Goal: Task Accomplishment & Management: Manage account settings

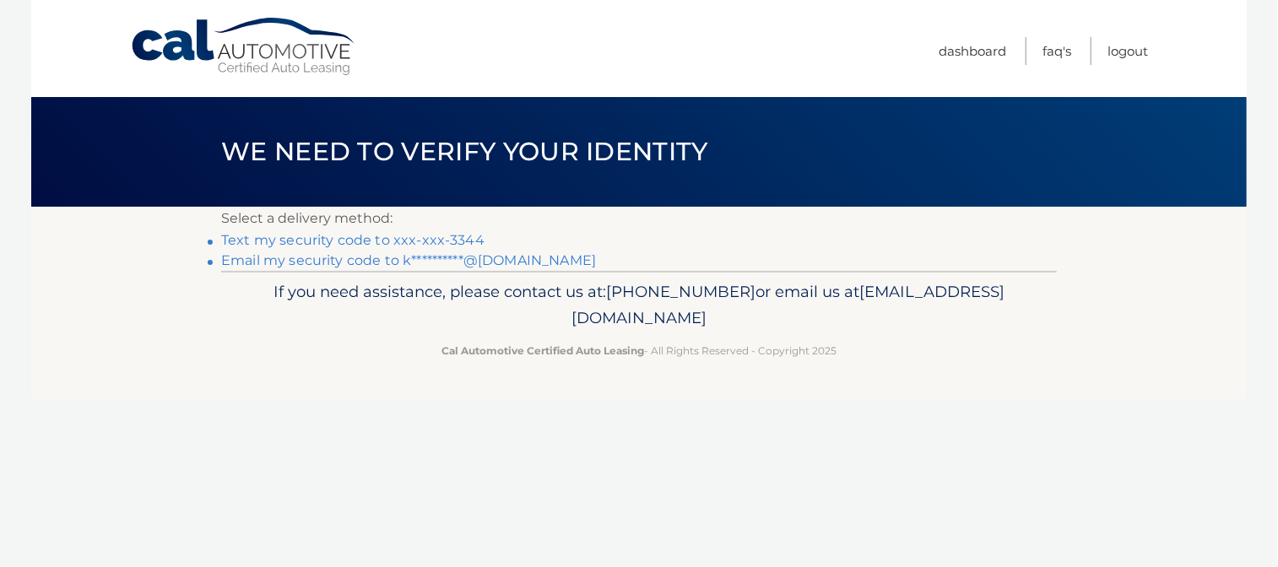
click at [489, 258] on link "**********" at bounding box center [408, 260] width 375 height 16
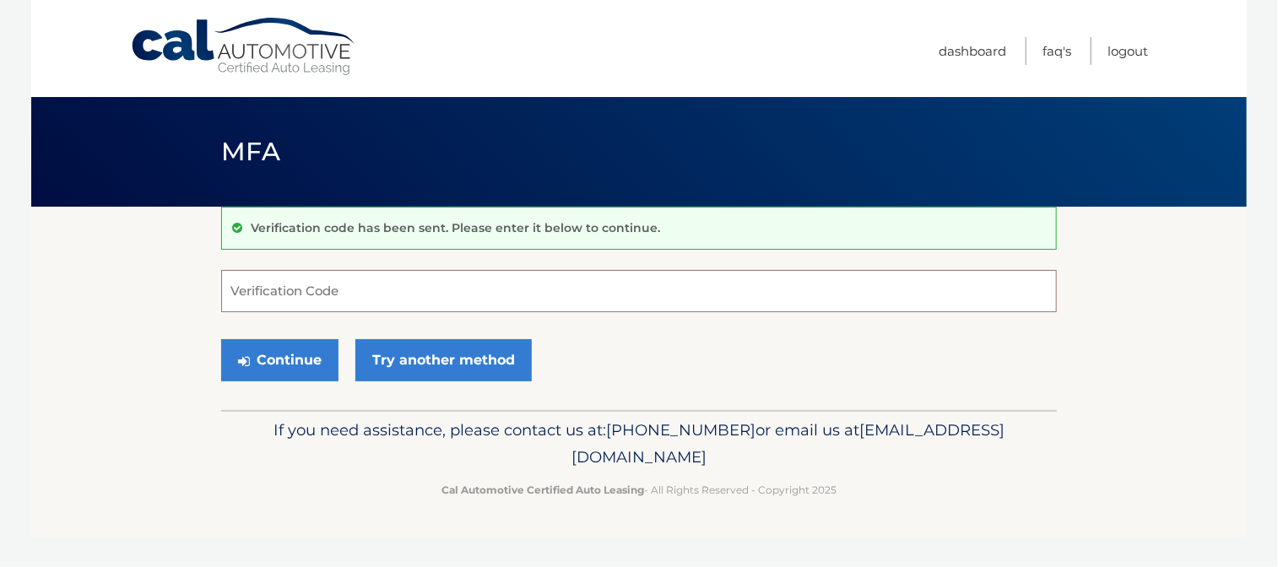
click at [515, 292] on input "Verification Code" at bounding box center [638, 291] width 835 height 42
paste input "927099"
click at [305, 355] on button "Continue" at bounding box center [279, 360] width 117 height 42
type input "927099"
click at [305, 355] on button "Continue" at bounding box center [279, 360] width 117 height 42
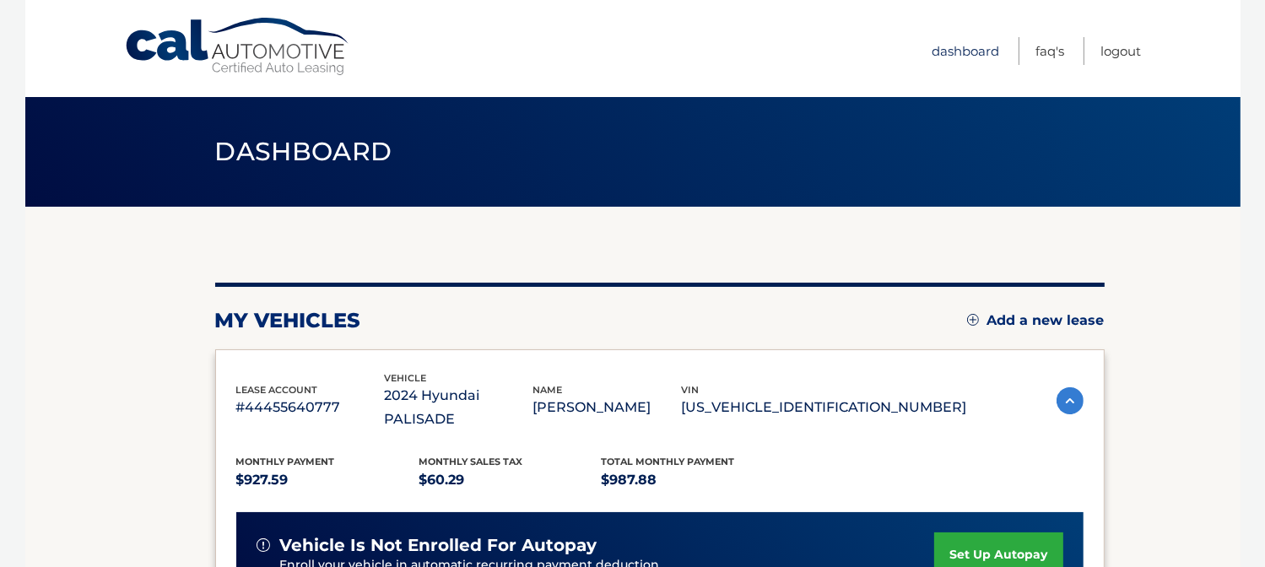
click at [984, 53] on link "Dashboard" at bounding box center [966, 51] width 68 height 28
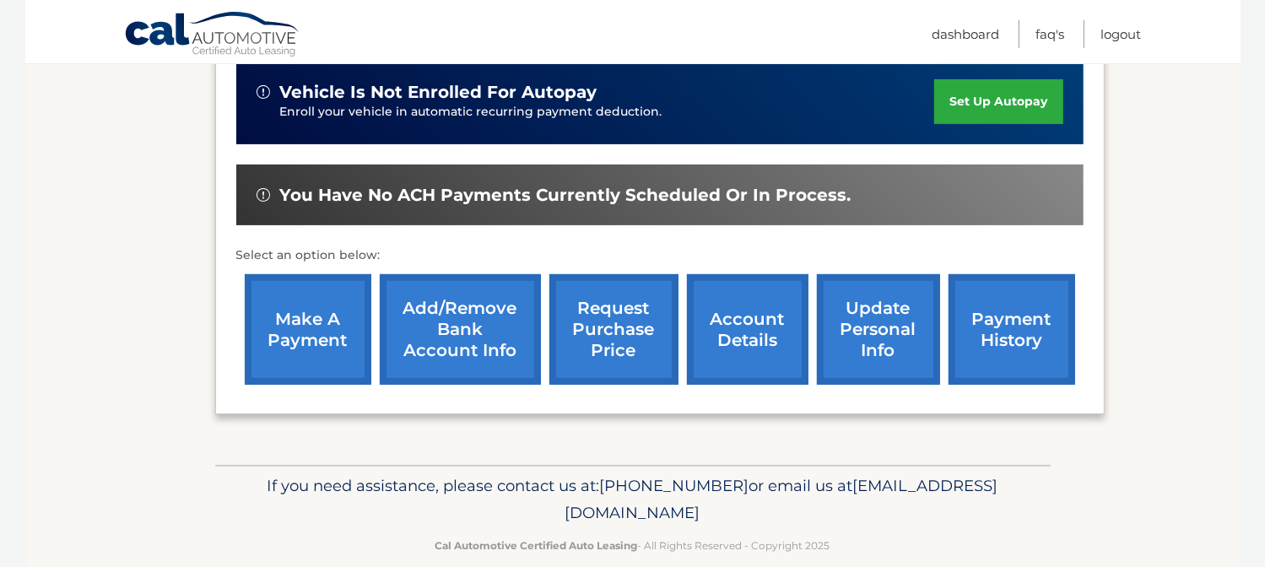
click at [878, 310] on link "update personal info" at bounding box center [878, 329] width 123 height 111
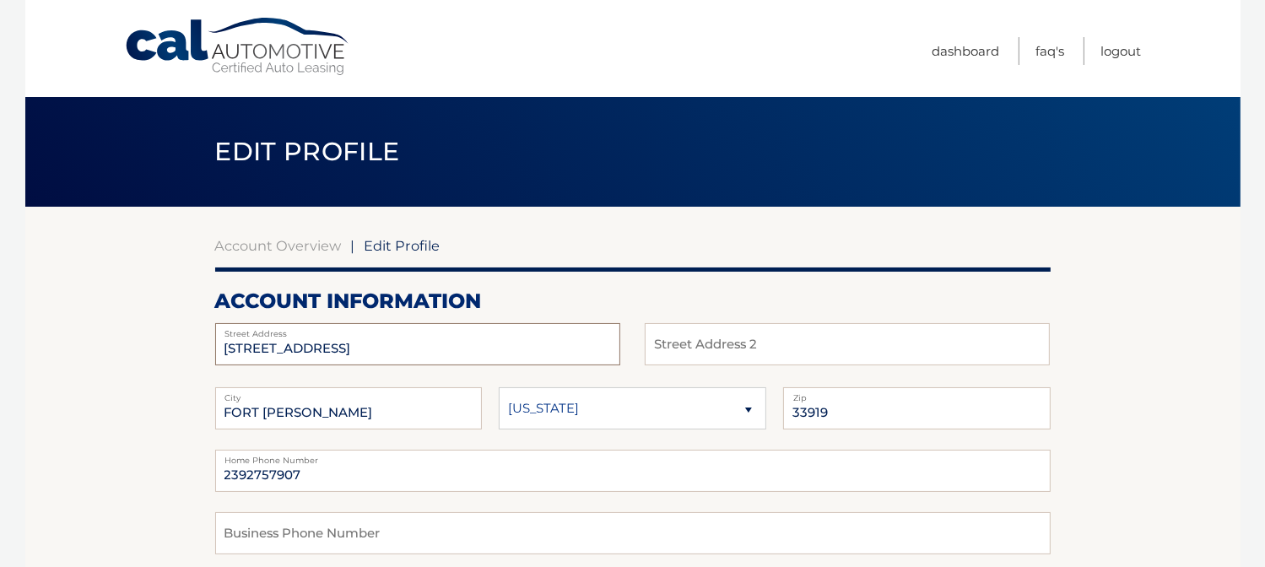
click at [382, 349] on input "[STREET_ADDRESS]" at bounding box center [417, 344] width 405 height 42
type input "5"
type input "15391 Old Pine Court"
type input "33912"
type input "2398393344"
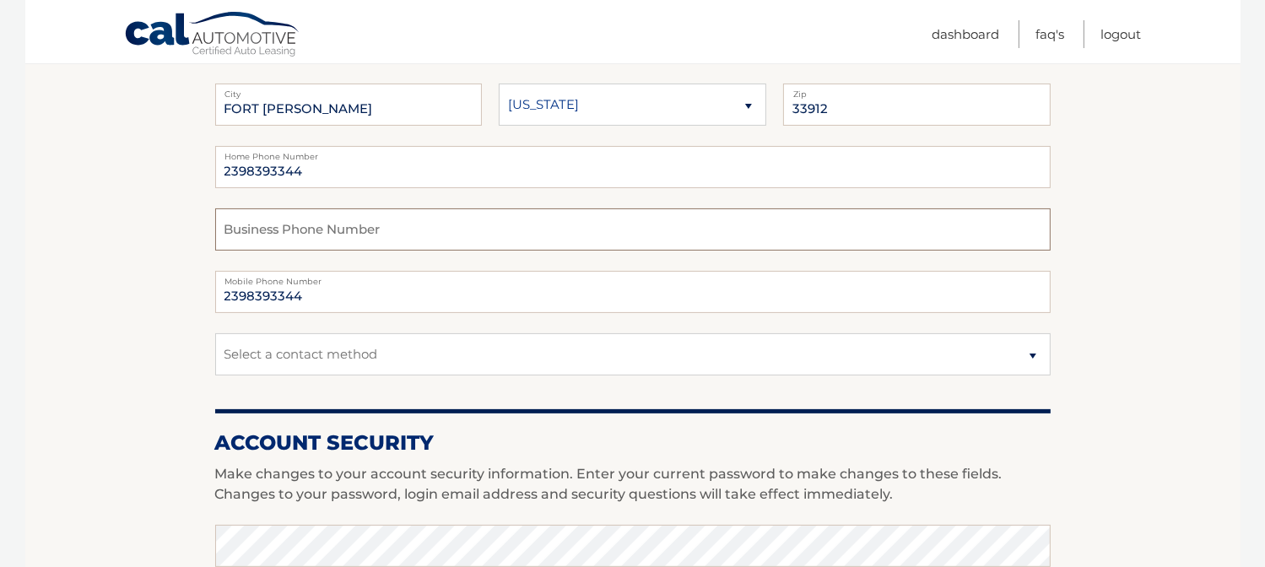
scroll to position [338, 0]
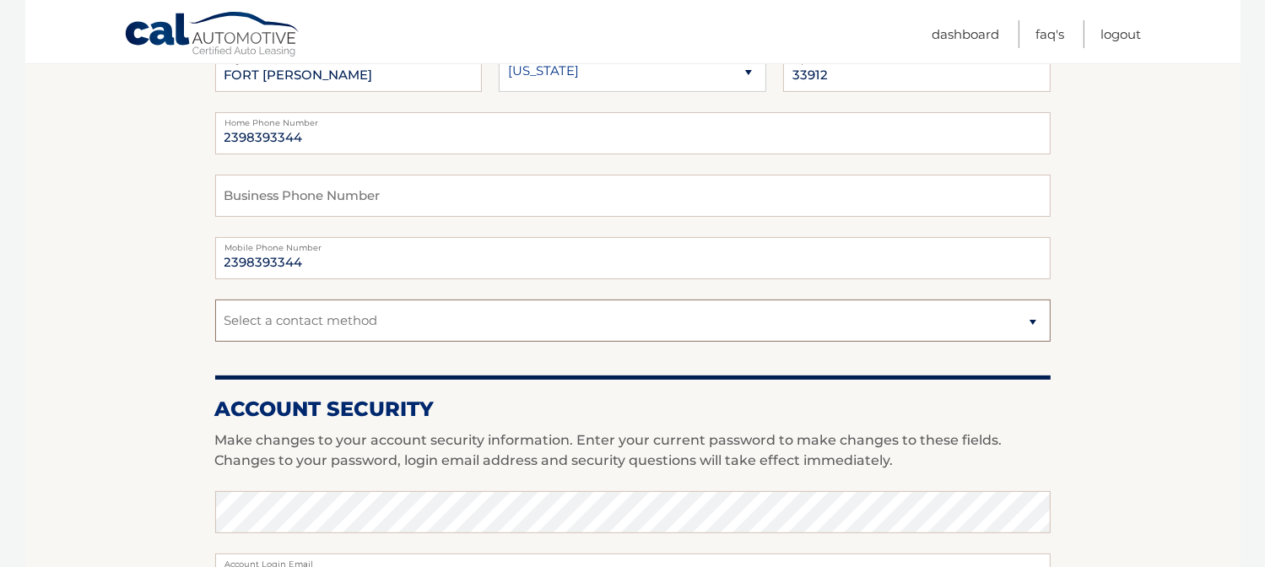
click at [1031, 324] on select "Select a contact method Mobile Home" at bounding box center [632, 321] width 835 height 42
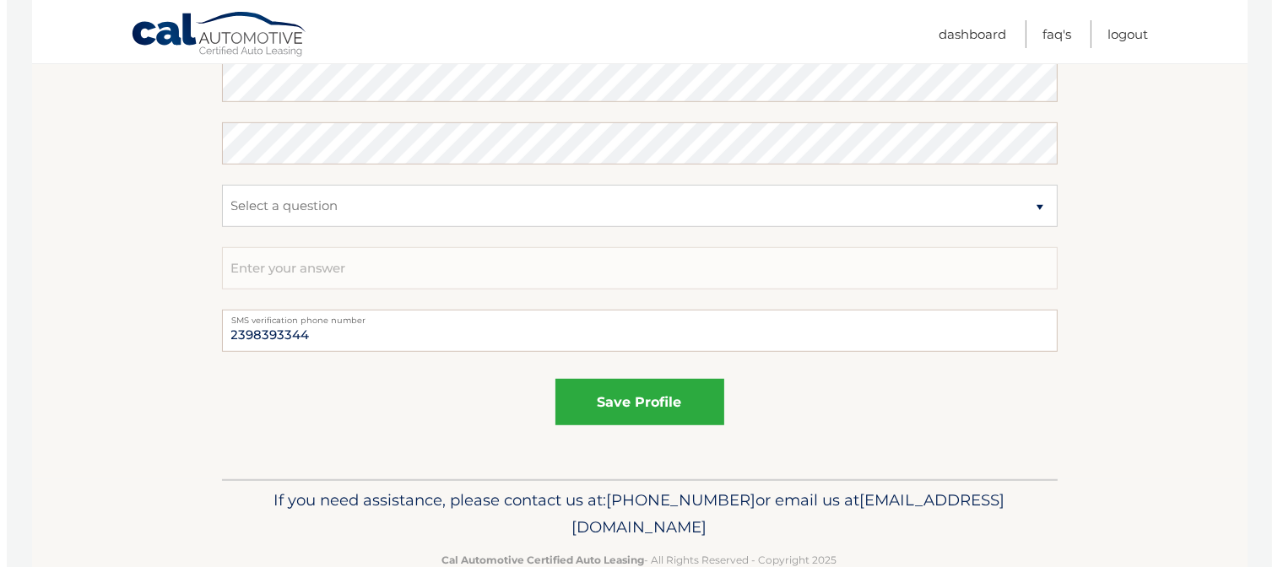
scroll to position [996, 0]
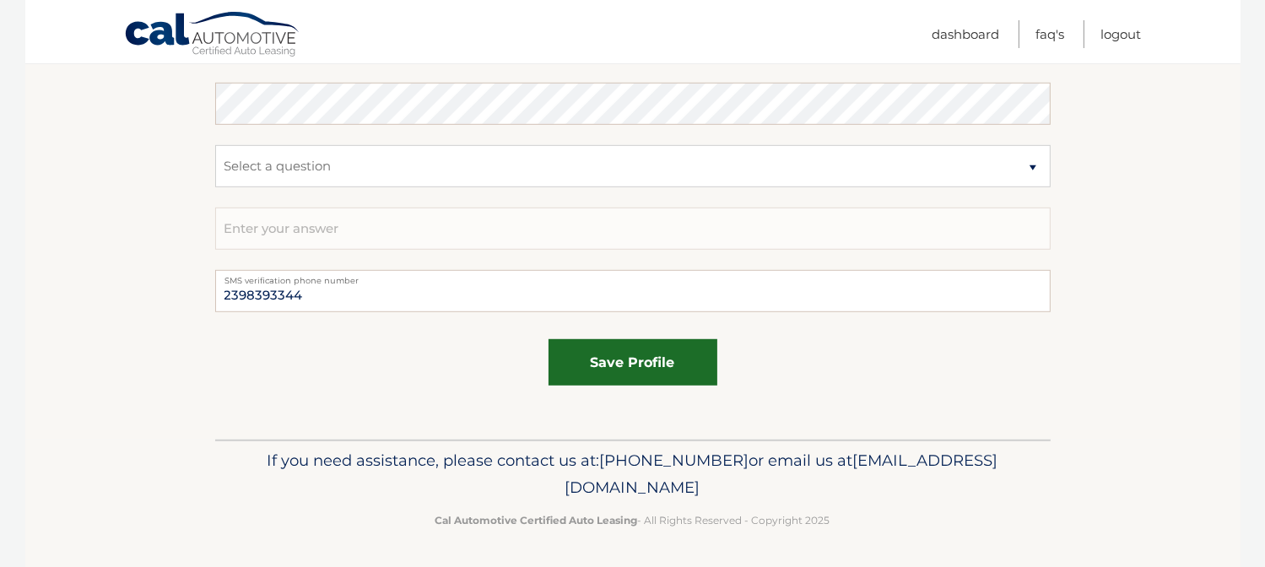
click at [623, 354] on button "save profile" at bounding box center [633, 362] width 169 height 46
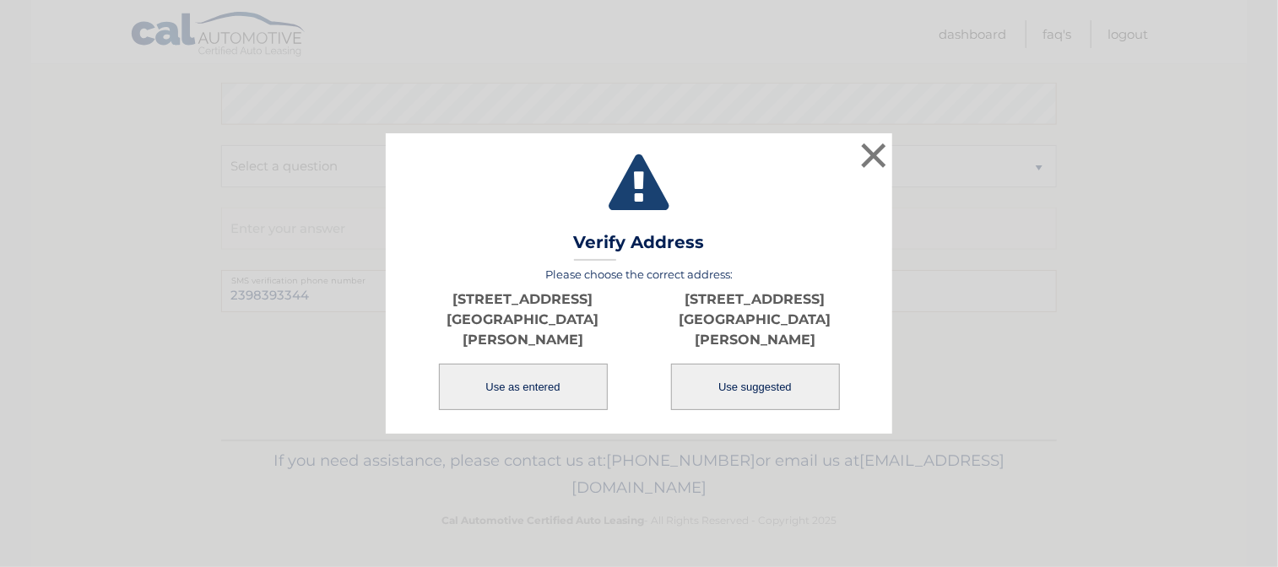
click at [755, 383] on button "Use suggested" at bounding box center [755, 387] width 169 height 46
type input "[STREET_ADDRESS]"
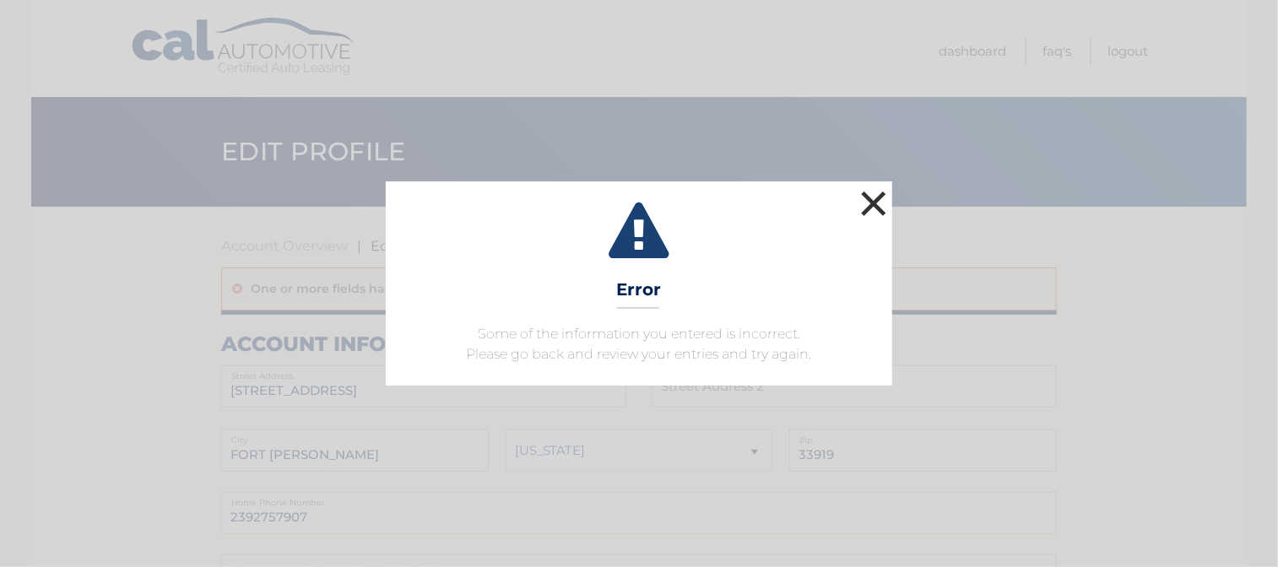
click at [871, 207] on button "×" at bounding box center [874, 203] width 34 height 34
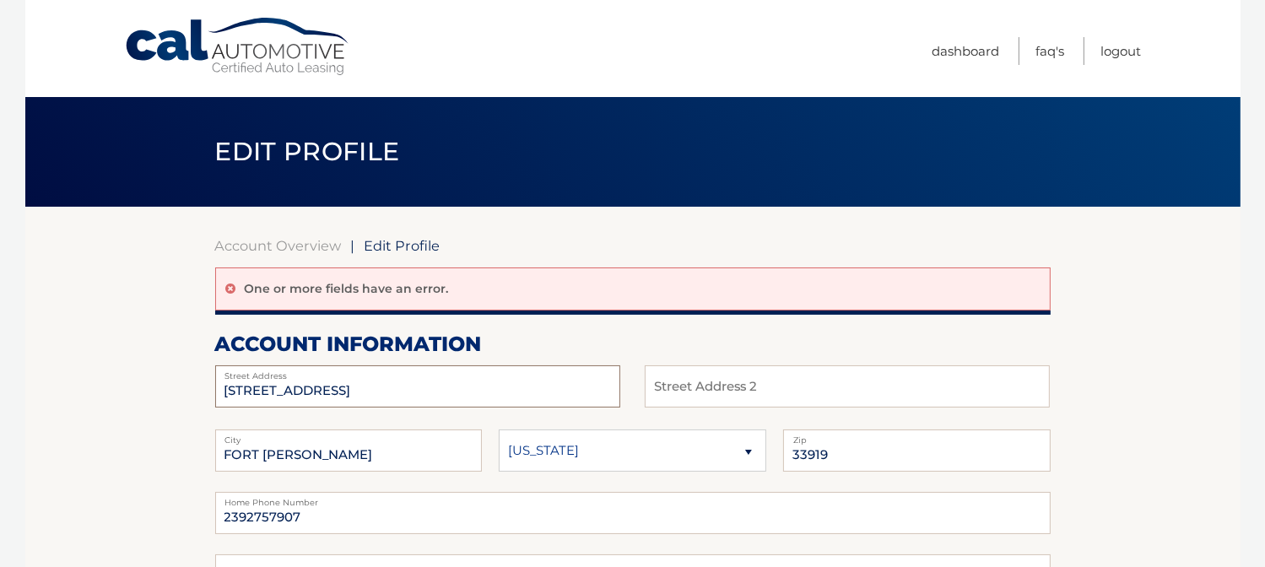
click at [389, 392] on input "5251 WESTMINSTER DR" at bounding box center [417, 386] width 405 height 42
type input "5"
type input "[STREET_ADDRESS]"
click at [830, 451] on input "33919" at bounding box center [917, 451] width 268 height 42
type input "33912"
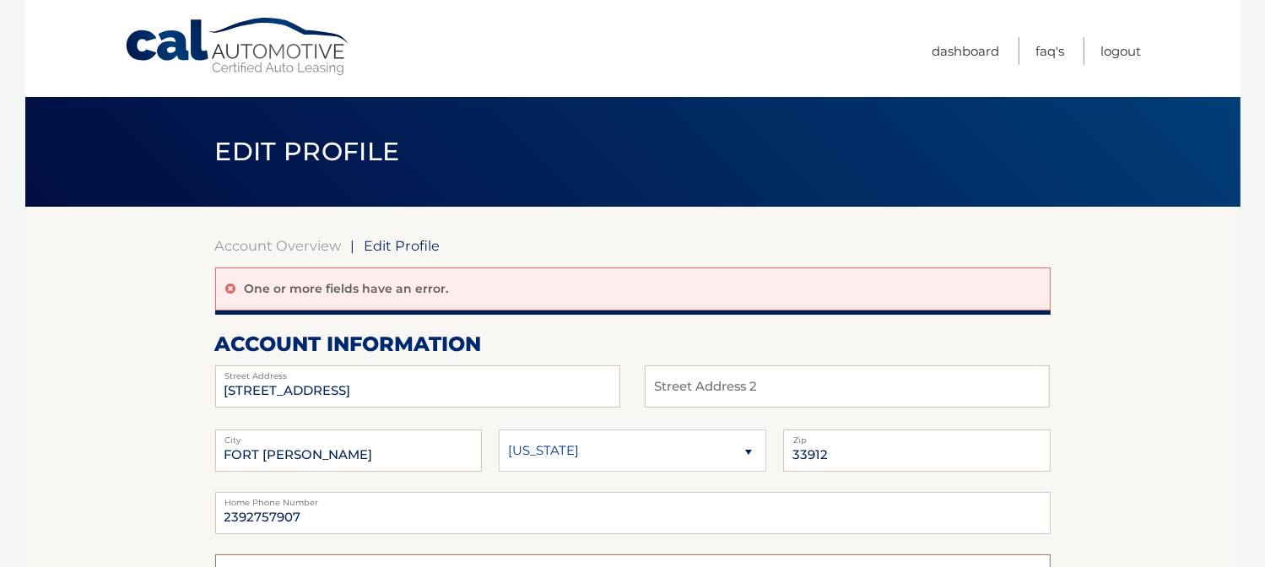
scroll to position [30, 0]
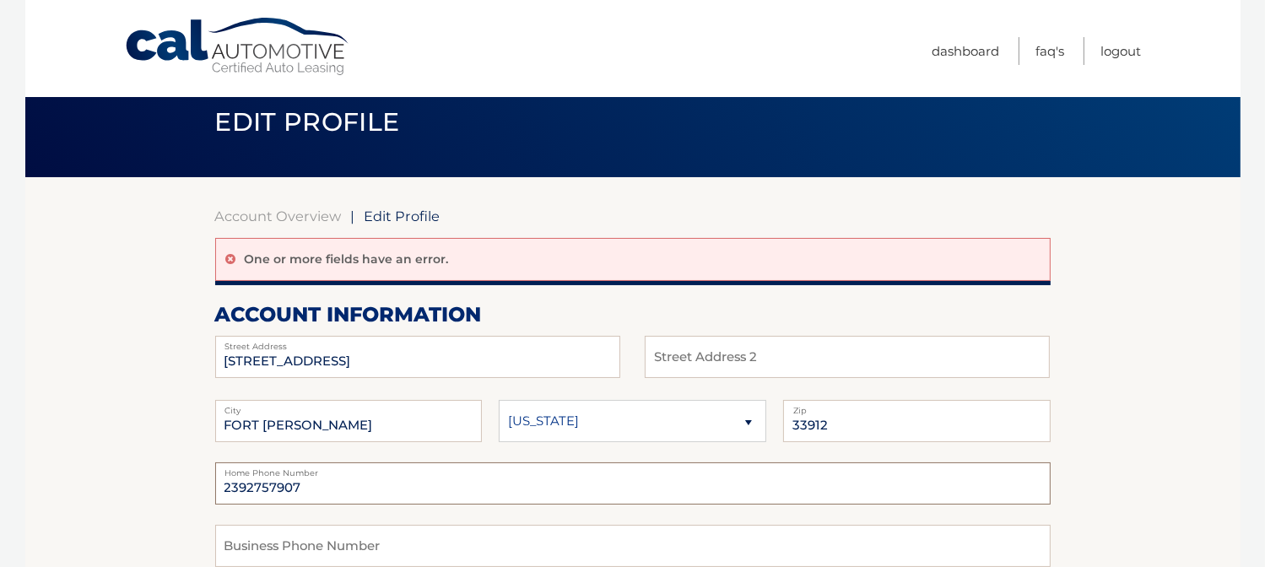
click at [301, 488] on input "2392757907" at bounding box center [632, 483] width 835 height 42
type input "2398393344"
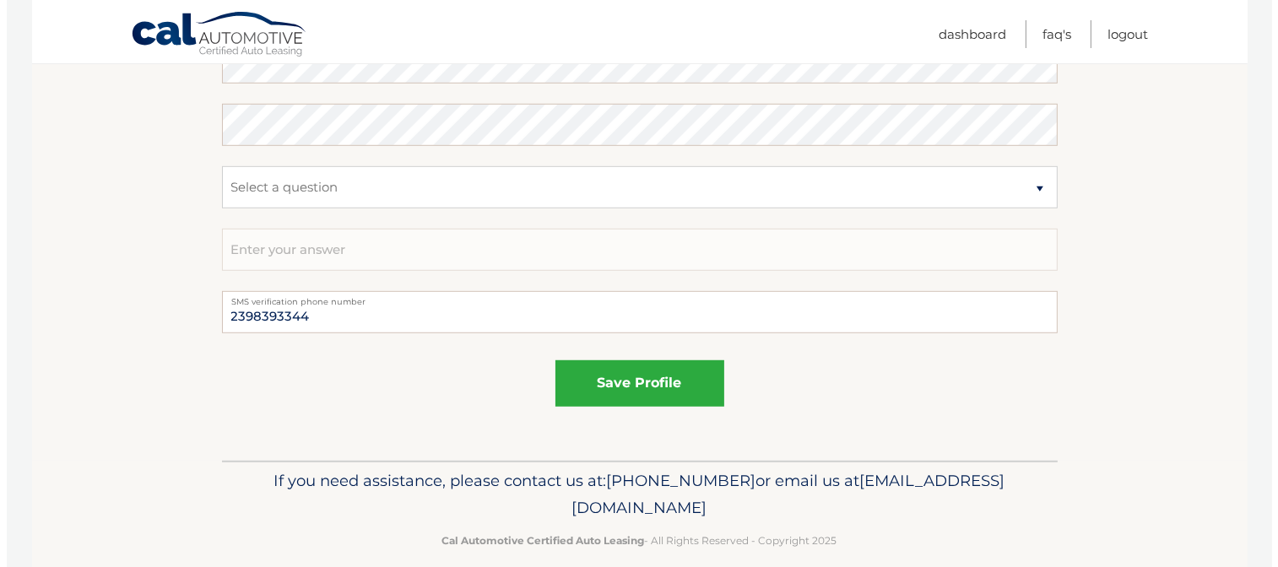
scroll to position [1030, 0]
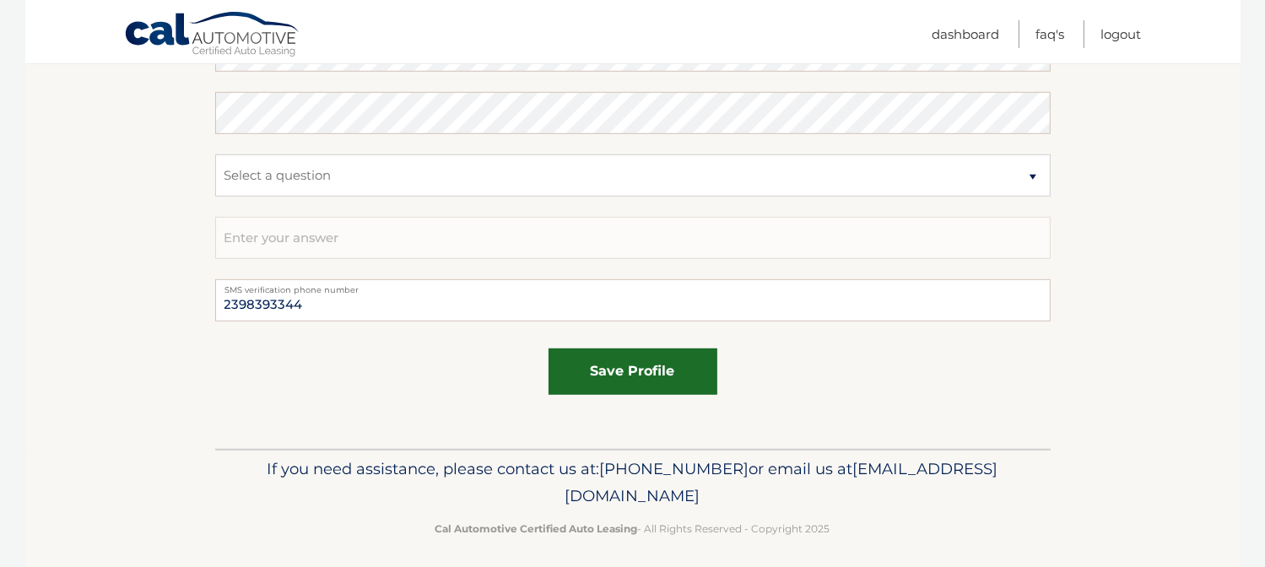
click at [699, 370] on button "save profile" at bounding box center [633, 372] width 169 height 46
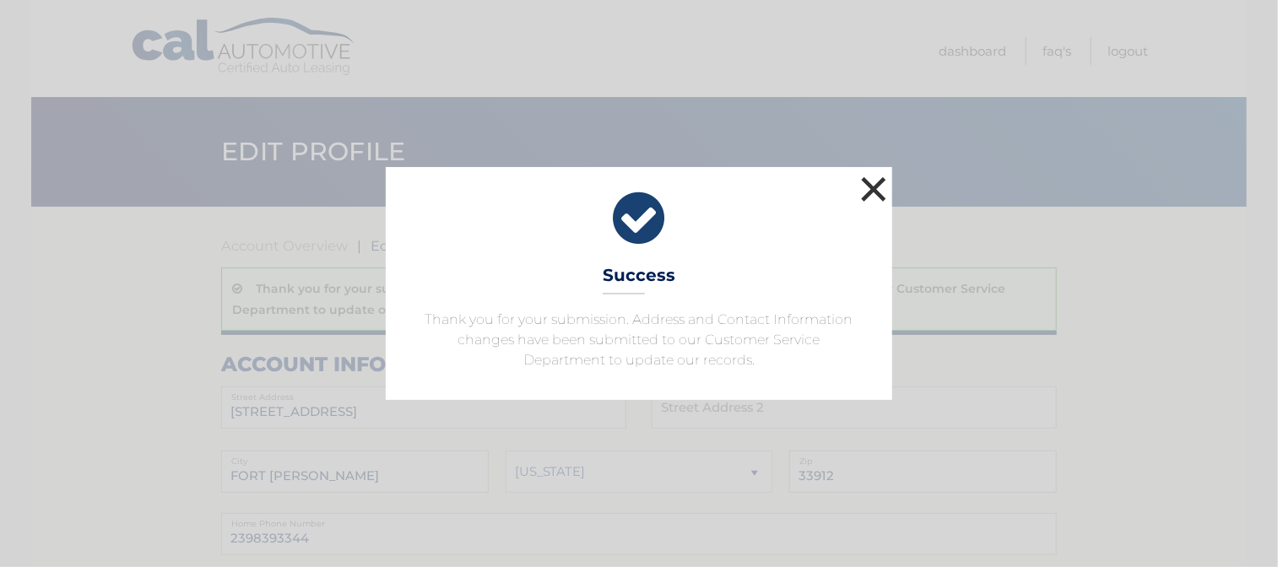
click at [873, 193] on button "×" at bounding box center [874, 189] width 34 height 34
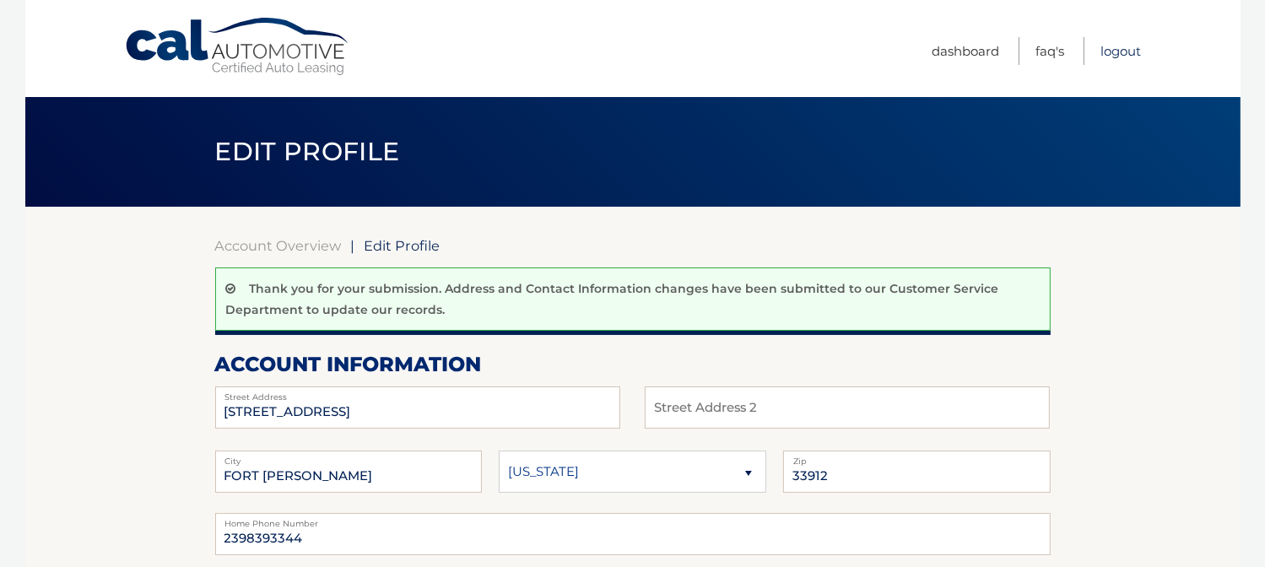
click at [1122, 50] on link "Logout" at bounding box center [1121, 51] width 41 height 28
